Goal: Find specific fact: Find specific fact

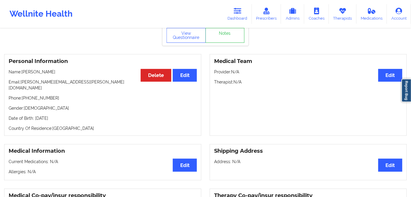
scroll to position [27, 0]
click at [245, 15] on link "Dashboard" at bounding box center [238, 14] width 29 height 20
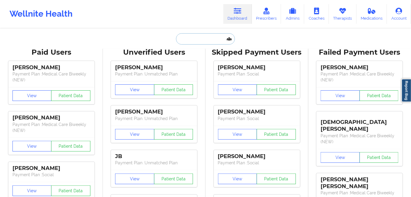
click at [208, 40] on input "text" at bounding box center [205, 38] width 59 height 11
paste input "[PERSON_NAME]"
type input "[PERSON_NAME]"
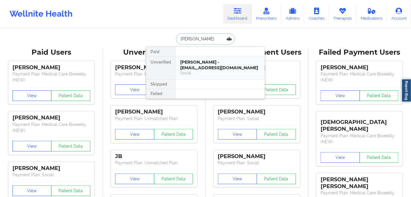
click at [221, 65] on div "[PERSON_NAME] - [EMAIL_ADDRESS][DOMAIN_NAME]" at bounding box center [220, 65] width 80 height 11
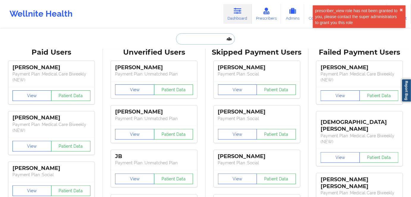
click at [205, 39] on input "text" at bounding box center [205, 38] width 59 height 11
paste input "[PERSON_NAME]"
type input "[PERSON_NAME]"
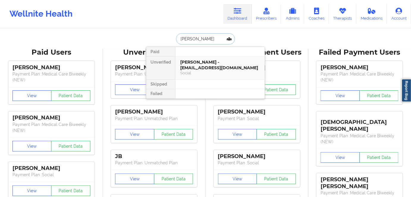
click at [197, 62] on div "[PERSON_NAME] - [EMAIL_ADDRESS][DOMAIN_NAME]" at bounding box center [220, 65] width 80 height 11
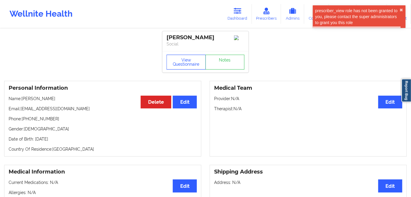
drag, startPoint x: 181, startPoint y: 61, endPoint x: 146, endPoint y: 80, distance: 40.2
click at [181, 61] on button "View Questionnaire" at bounding box center [186, 62] width 39 height 15
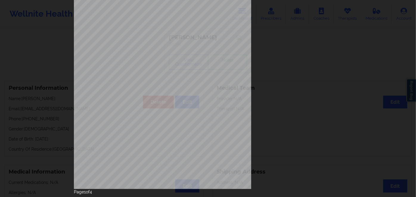
scroll to position [86, 0]
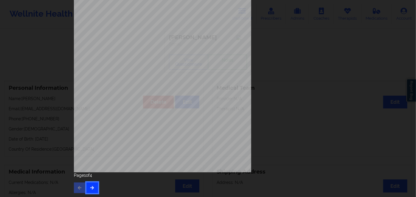
click at [95, 188] on button "button" at bounding box center [92, 188] width 12 height 11
click at [90, 186] on icon "button" at bounding box center [92, 188] width 5 height 4
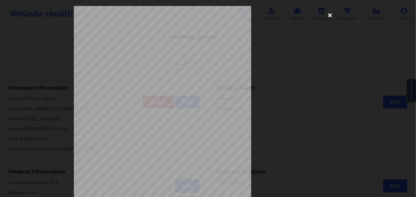
scroll to position [0, 0]
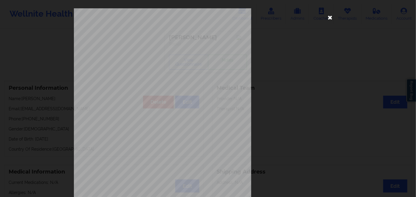
click at [330, 17] on icon at bounding box center [330, 18] width 10 height 10
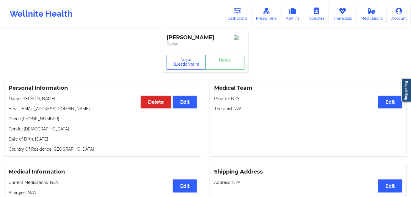
click at [171, 59] on button "View Questionnaire" at bounding box center [186, 62] width 39 height 15
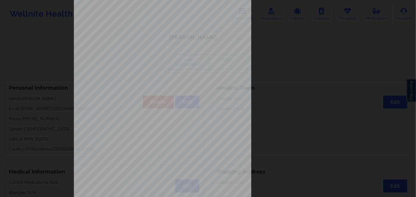
scroll to position [86, 0]
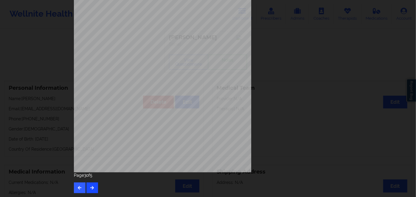
click at [92, 193] on div "Back cover of insurance image Page 3 of 5" at bounding box center [208, 58] width 276 height 280
click at [91, 188] on icon "button" at bounding box center [92, 188] width 5 height 4
click at [77, 194] on div "Insurance company type details by patient commercial Insurance Member ID for pa…" at bounding box center [208, 58] width 276 height 280
click at [80, 191] on button "button" at bounding box center [80, 188] width 12 height 11
click at [79, 188] on icon "button" at bounding box center [79, 188] width 5 height 4
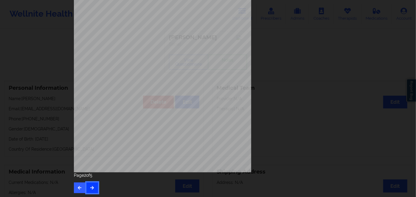
click at [86, 183] on button "button" at bounding box center [92, 188] width 12 height 11
click at [89, 183] on button "button" at bounding box center [92, 188] width 12 height 11
click at [136, 83] on span "134837449001" at bounding box center [145, 83] width 18 height 3
copy span "134837449001"
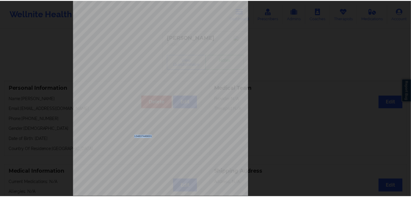
scroll to position [0, 0]
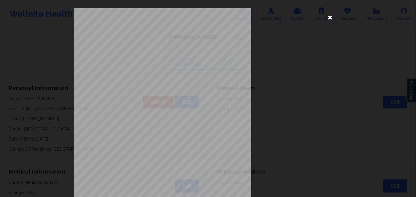
click at [329, 18] on icon at bounding box center [330, 18] width 10 height 10
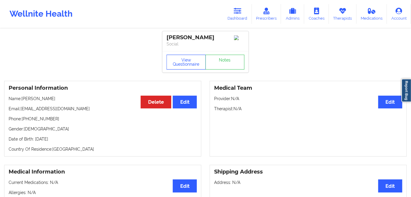
click at [185, 65] on button "View Questionnaire" at bounding box center [186, 62] width 39 height 15
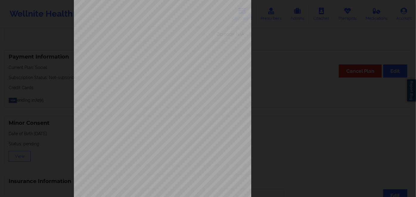
scroll to position [32, 0]
click at [141, 126] on span "commercial" at bounding box center [143, 124] width 14 height 3
click at [142, 125] on span "commercial" at bounding box center [143, 124] width 14 height 3
click at [143, 135] on span "Insurance Member ID for patient" at bounding box center [157, 133] width 45 height 3
click at [144, 138] on span "134837449001" at bounding box center [145, 137] width 18 height 3
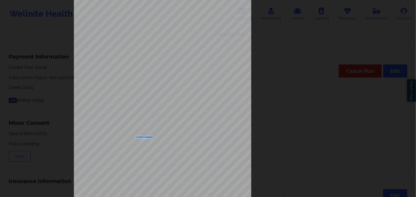
click at [144, 138] on span "134837449001" at bounding box center [145, 137] width 18 height 3
copy span "134837449001"
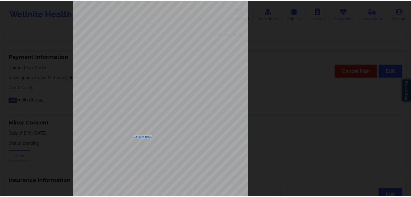
scroll to position [0, 0]
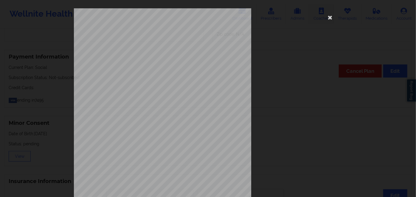
click at [326, 13] on icon at bounding box center [330, 18] width 10 height 10
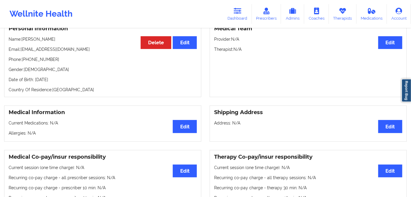
scroll to position [27, 0]
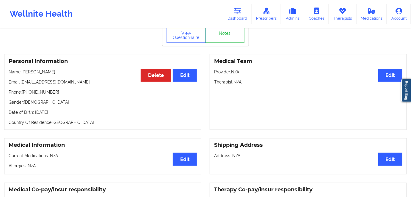
click at [63, 118] on div "Personal Information Edit Delete Name: [PERSON_NAME] Email: [EMAIL_ADDRESS][DOM…" at bounding box center [102, 92] width 197 height 76
click at [63, 115] on p "Date of Birth: [DEMOGRAPHIC_DATA]" at bounding box center [103, 113] width 188 height 6
copy p "1992"
drag, startPoint x: 63, startPoint y: 76, endPoint x: 22, endPoint y: 74, distance: 40.2
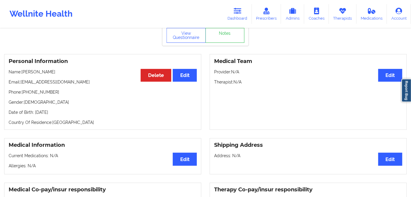
click at [22, 74] on p "Name: [PERSON_NAME]" at bounding box center [103, 72] width 188 height 6
copy p "[PERSON_NAME]"
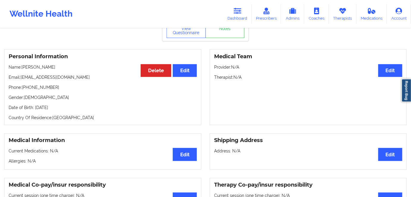
scroll to position [0, 0]
